Goal: Check status: Check status

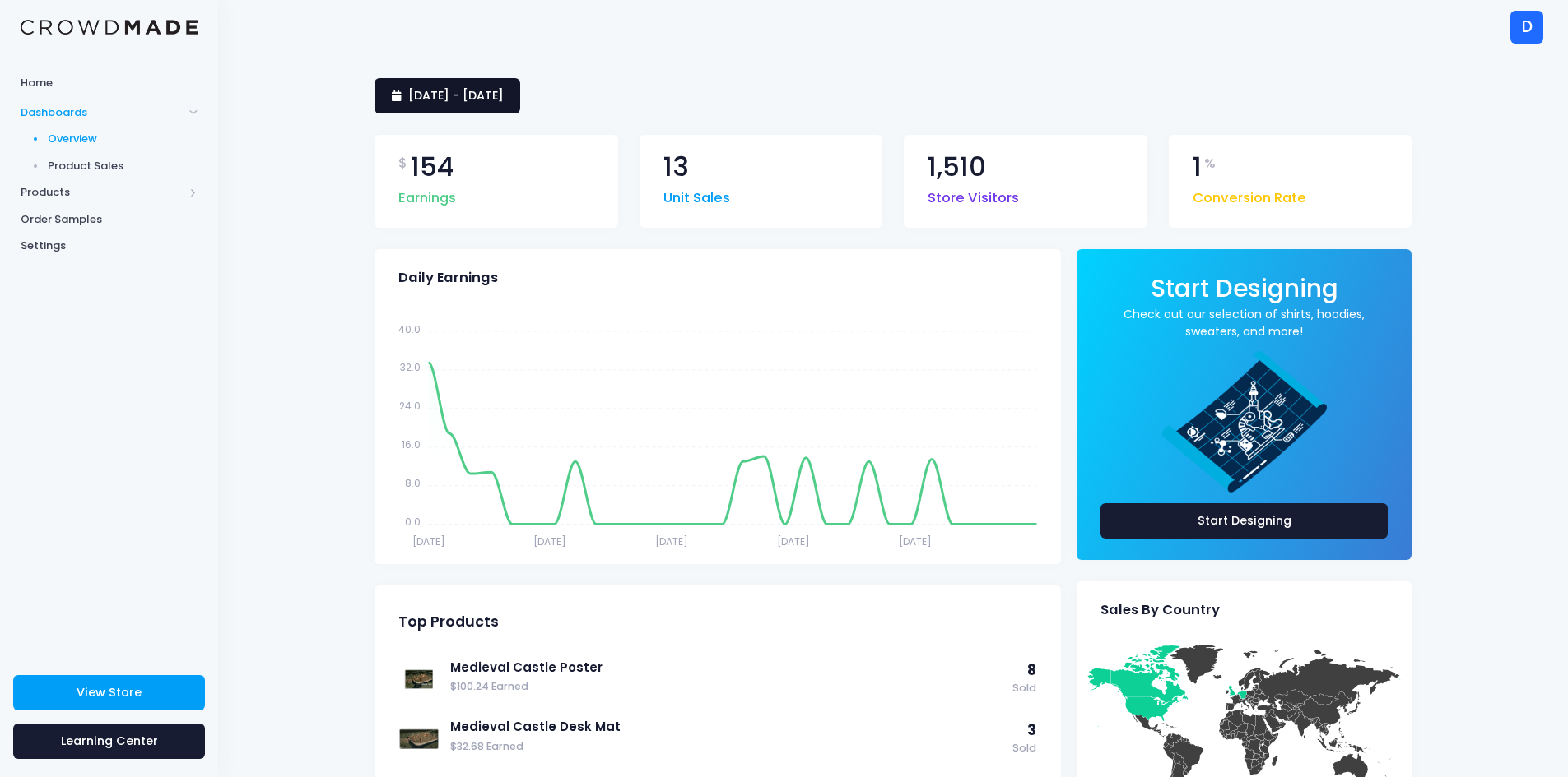
click at [520, 107] on link "[DATE] - [DATE]" at bounding box center [447, 96] width 146 height 35
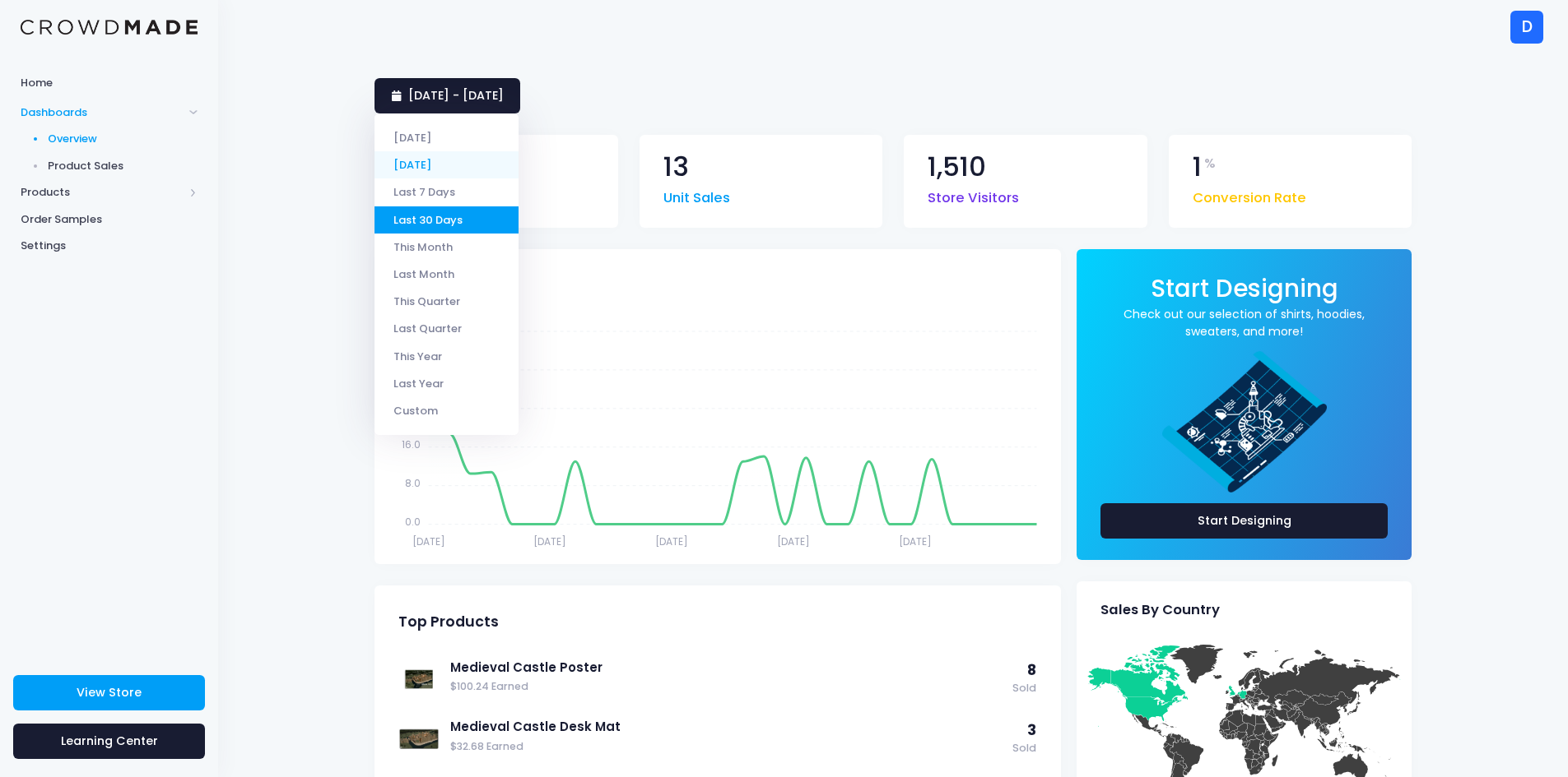
click at [458, 165] on li "[DATE]" at bounding box center [446, 164] width 144 height 27
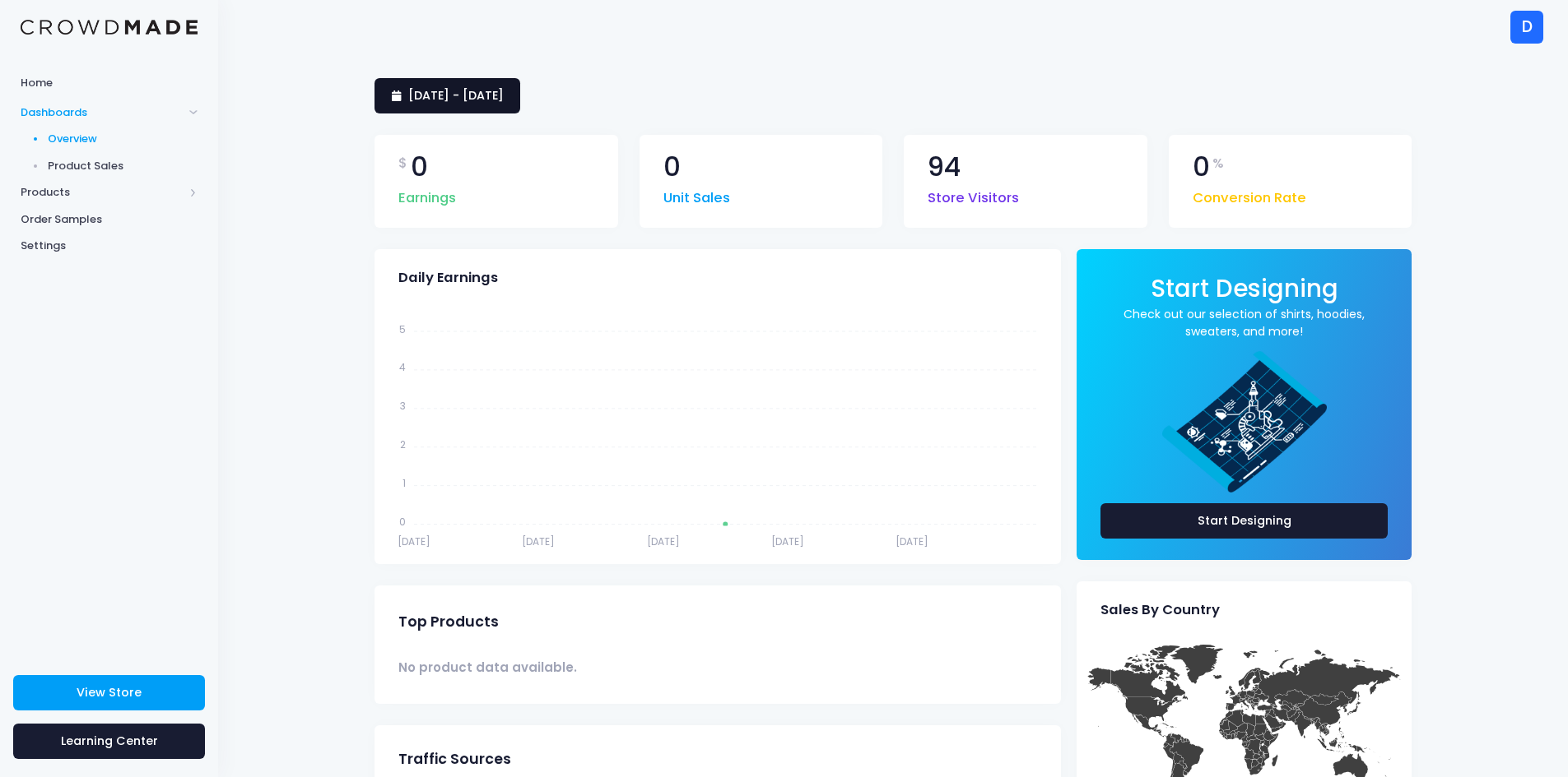
click at [461, 98] on span "5 October 2025 - 5 October 2025" at bounding box center [456, 96] width 96 height 16
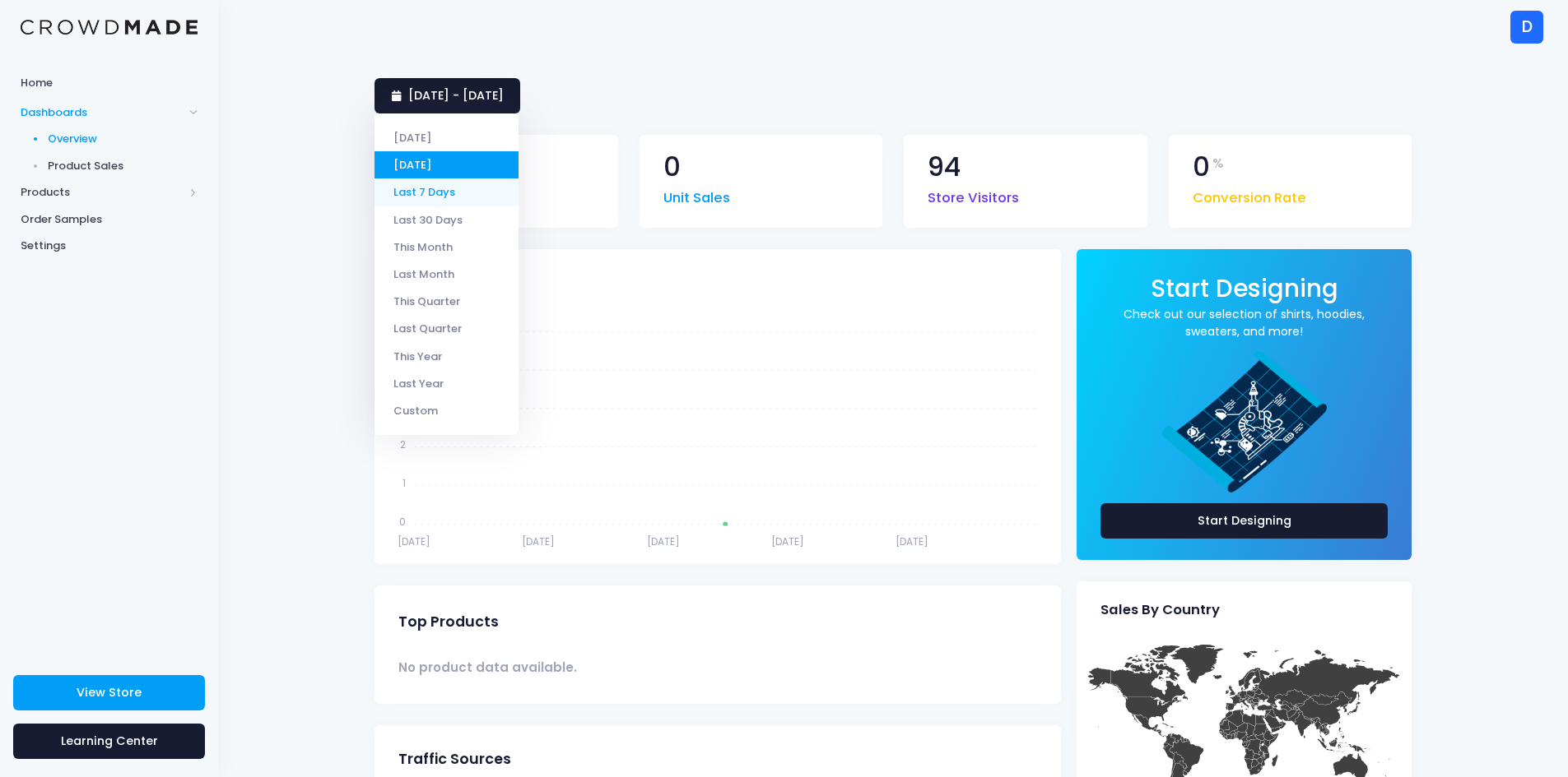
click at [448, 183] on li "Last 7 Days" at bounding box center [446, 191] width 144 height 27
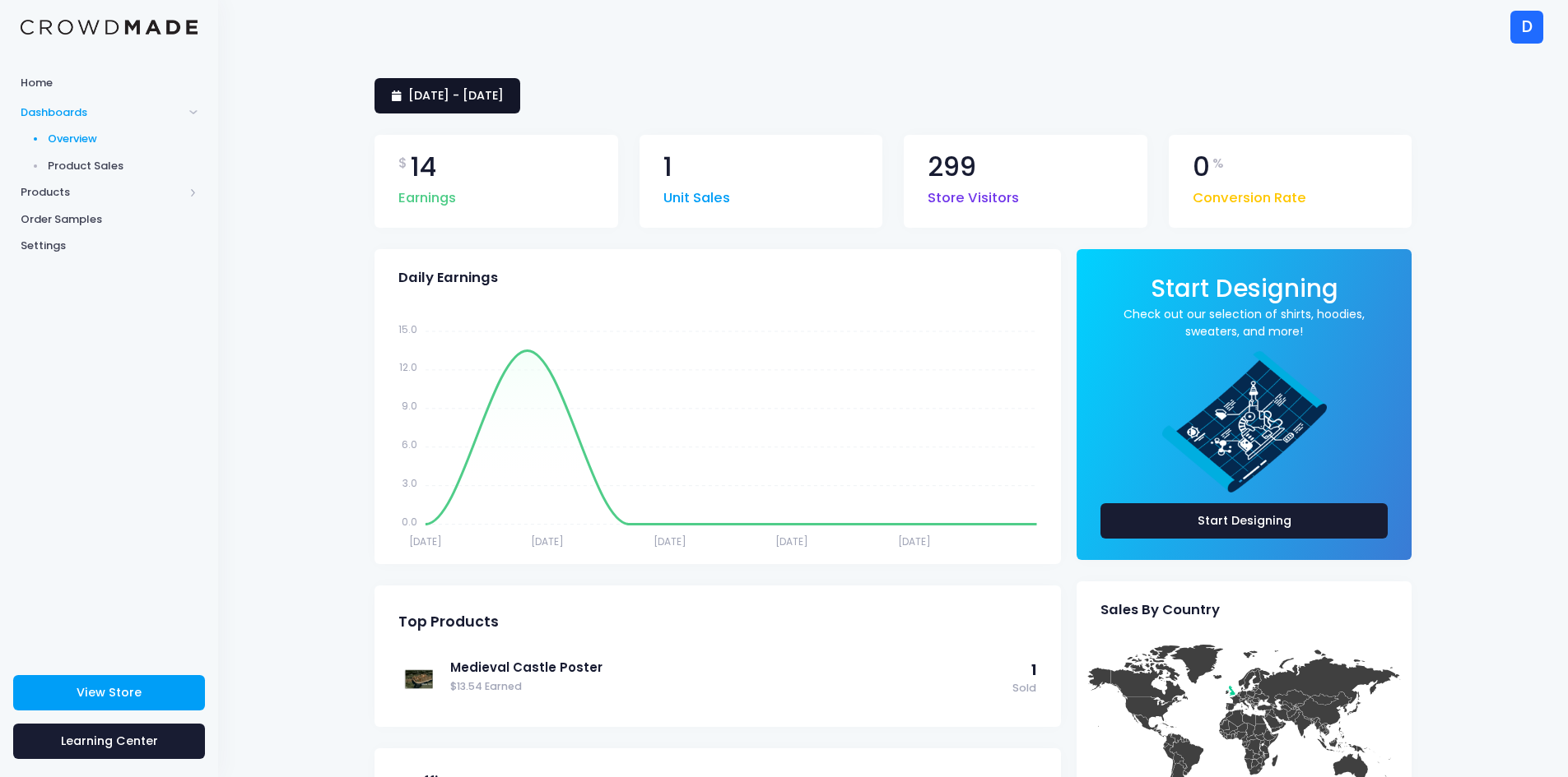
click at [495, 104] on link "[DATE] - [DATE]" at bounding box center [447, 96] width 146 height 35
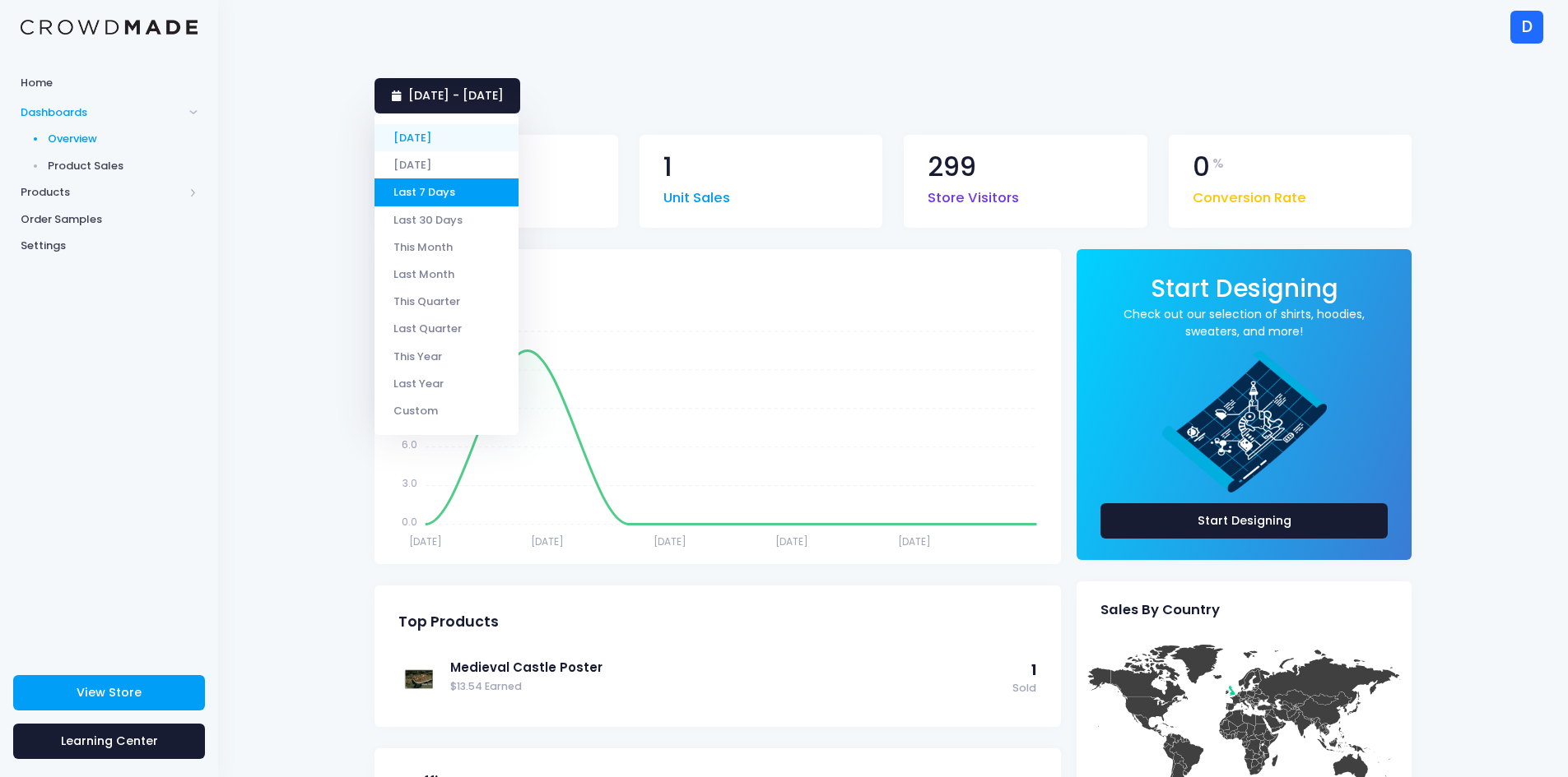
click at [451, 147] on li "[DATE]" at bounding box center [446, 138] width 144 height 27
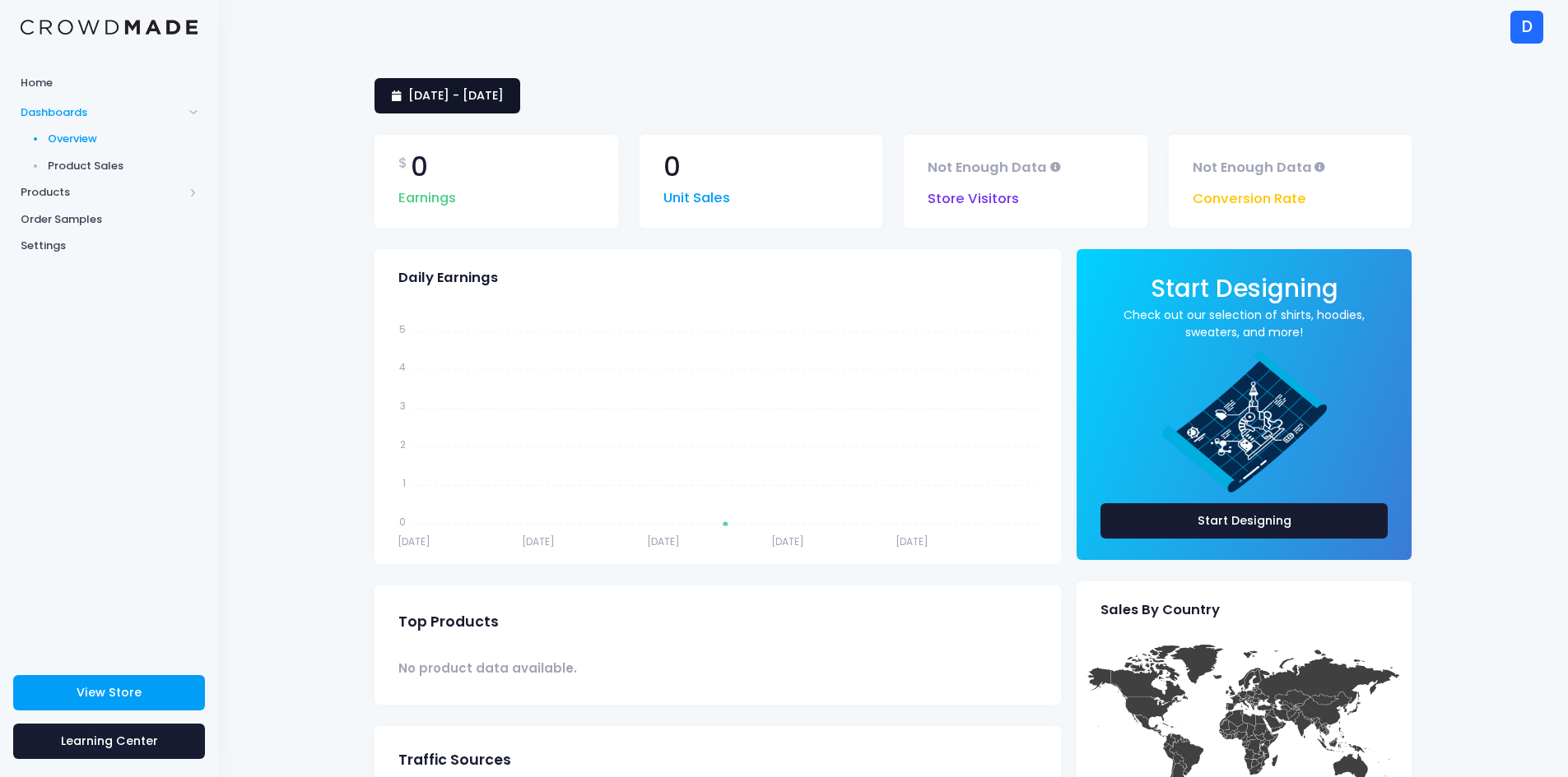
click at [457, 93] on span "6 October 2025 - 6 October 2025" at bounding box center [456, 96] width 96 height 16
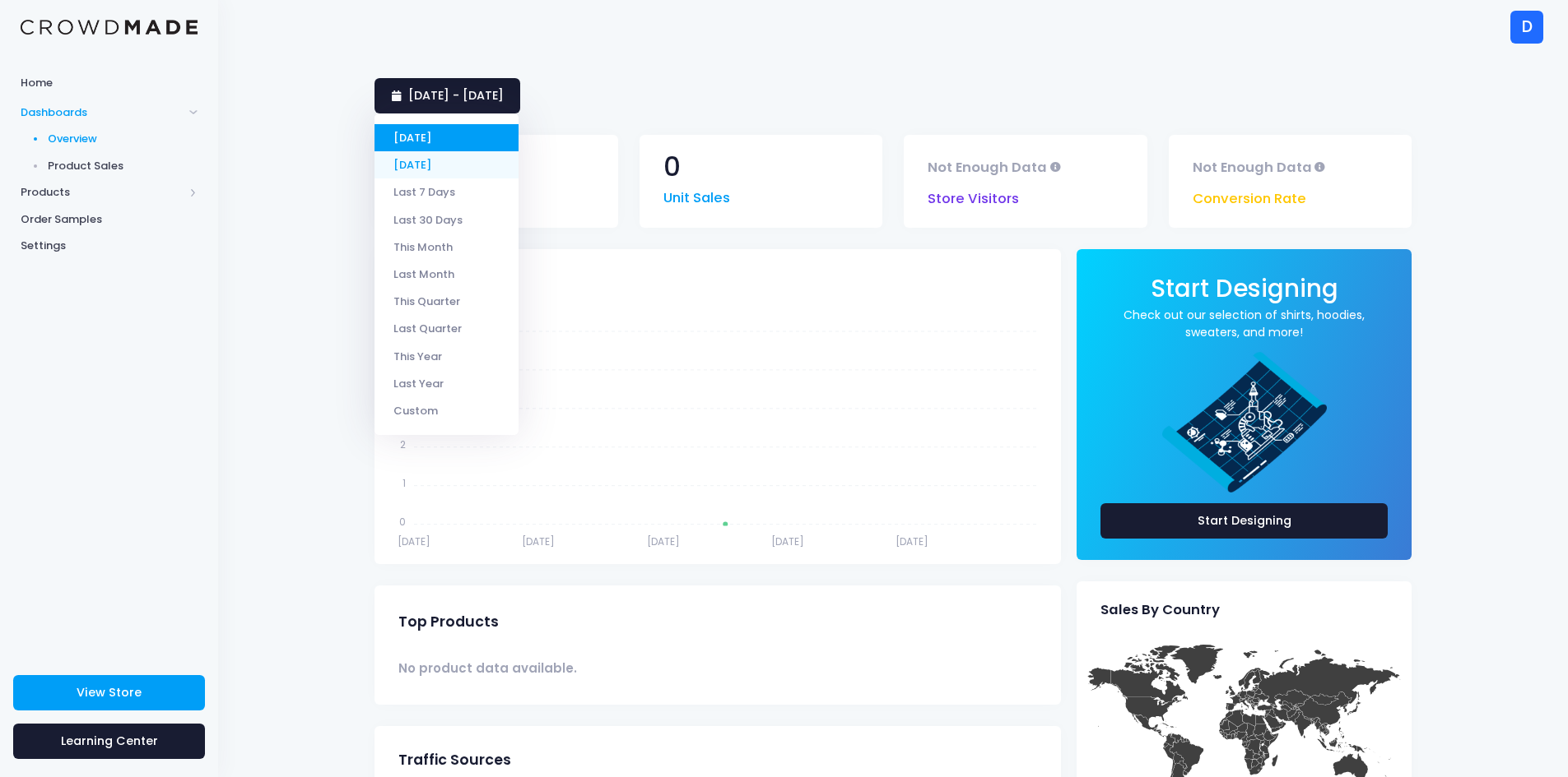
click at [446, 154] on li "[DATE]" at bounding box center [446, 164] width 144 height 27
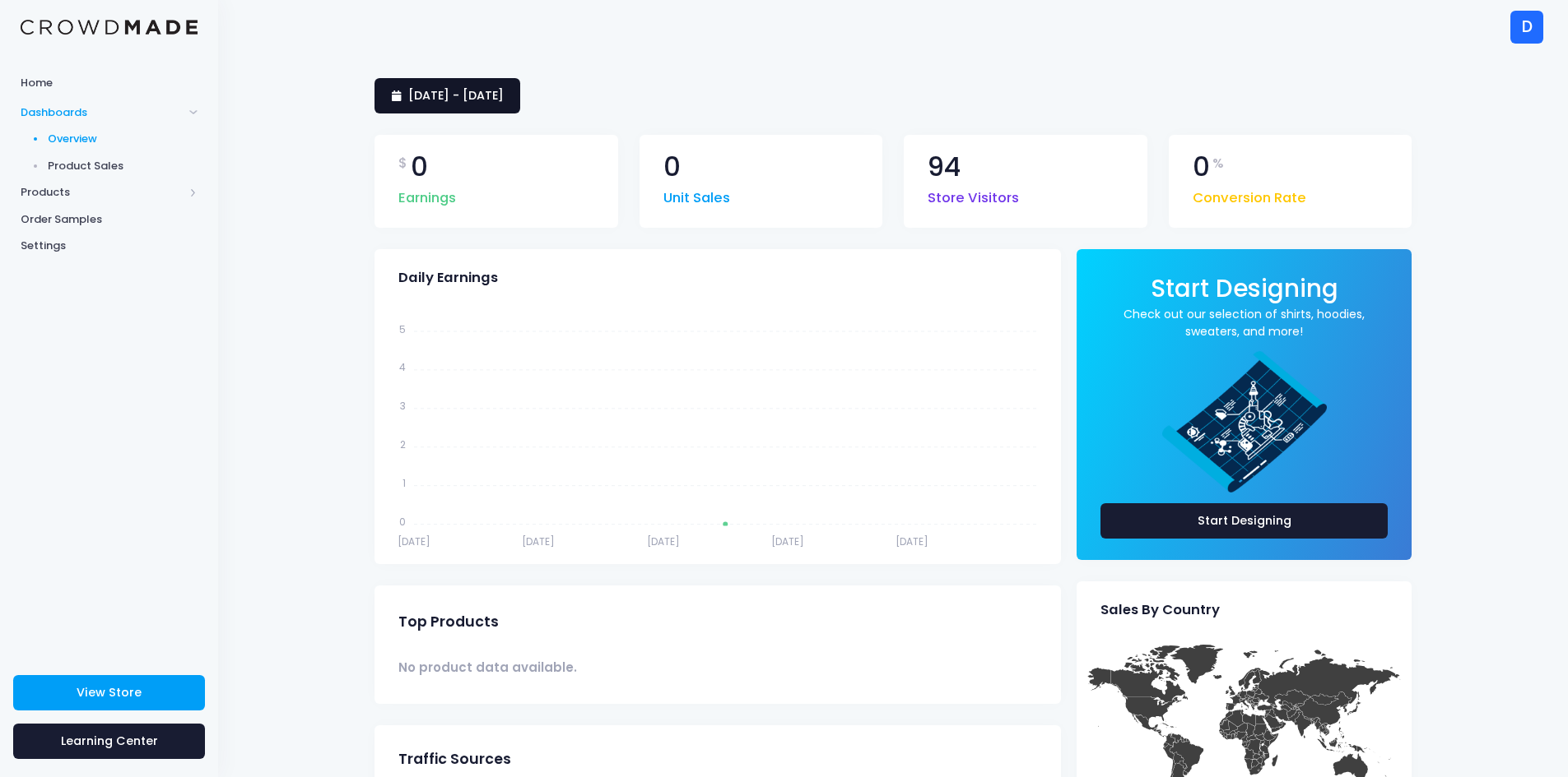
click at [464, 97] on span "5 October 2025 - 5 October 2025" at bounding box center [456, 96] width 96 height 16
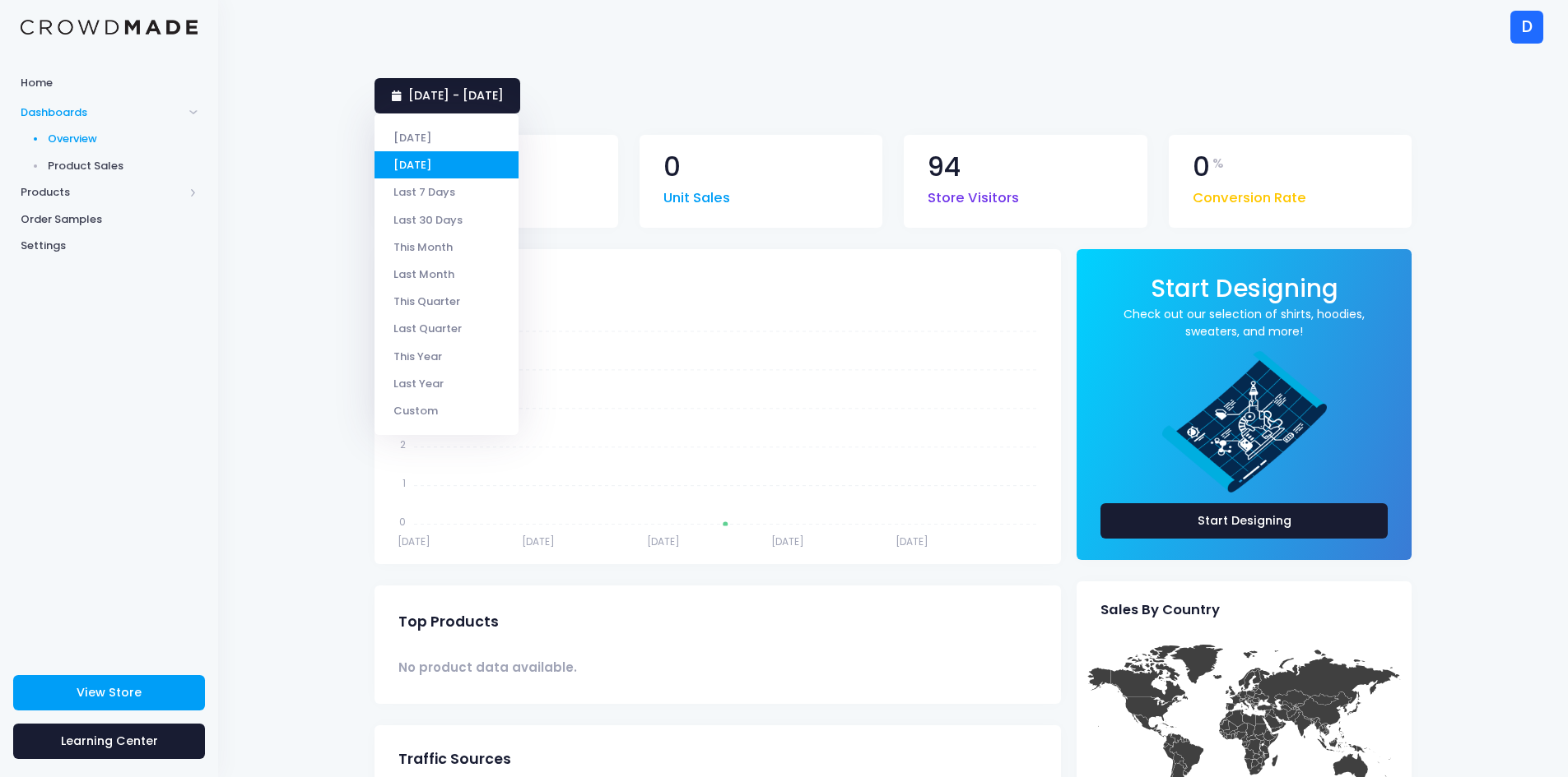
click at [450, 221] on li "Last 30 Days" at bounding box center [446, 219] width 144 height 27
